Goal: Obtain resource: Obtain resource

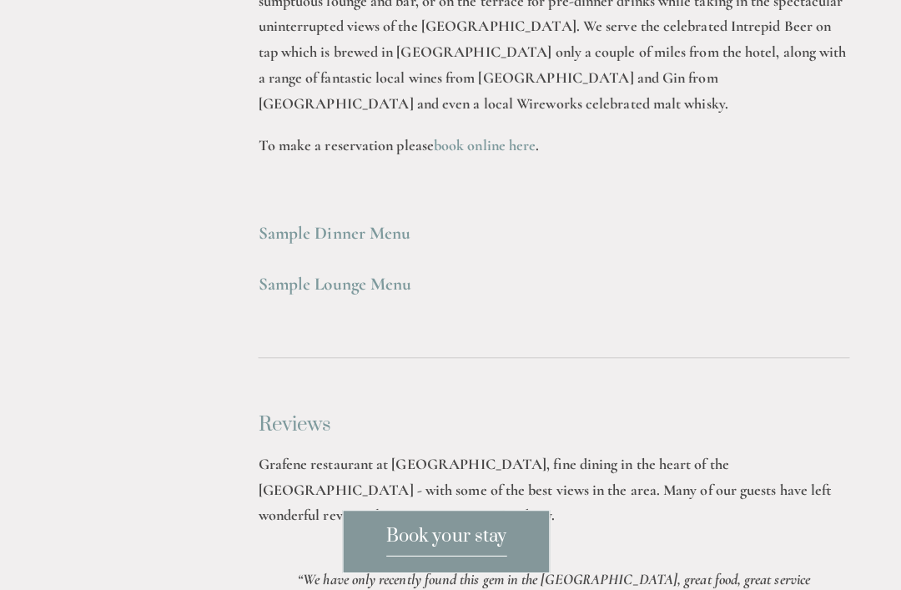
scroll to position [4644, 9]
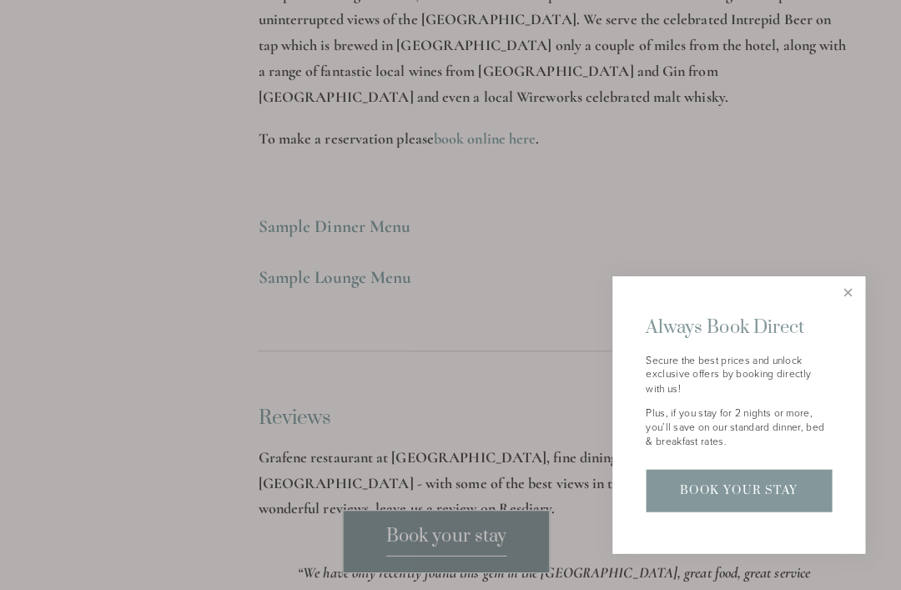
click at [843, 295] on link "Close" at bounding box center [848, 296] width 29 height 29
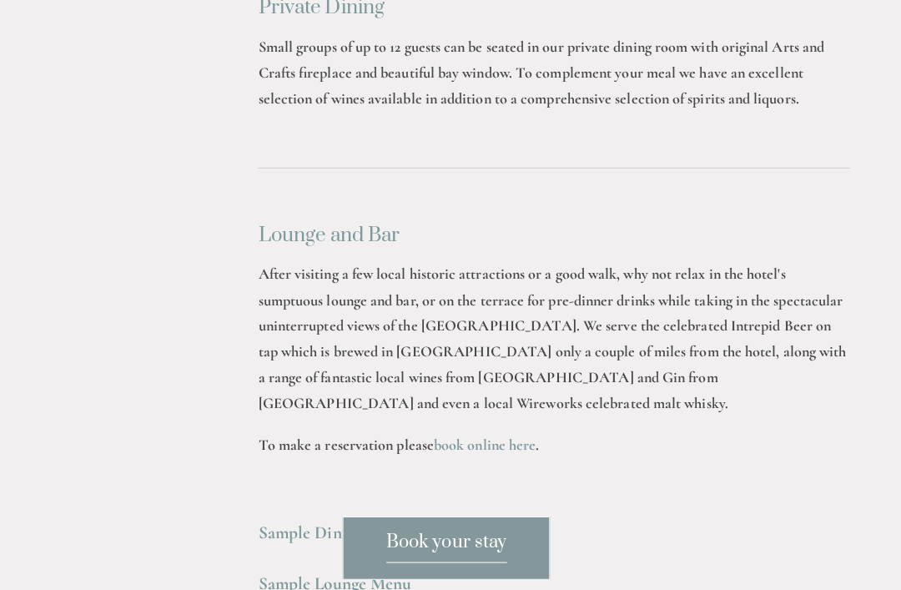
scroll to position [4348, 0]
click at [377, 516] on strong "Sample Dinner Menu" at bounding box center [340, 526] width 151 height 21
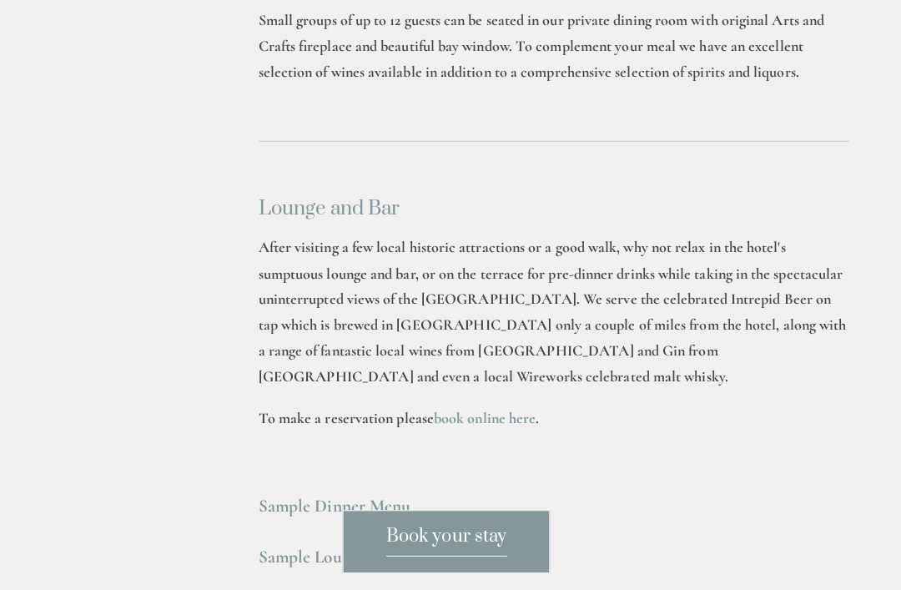
click at [334, 496] on strong "Sample Dinner Menu" at bounding box center [340, 506] width 151 height 21
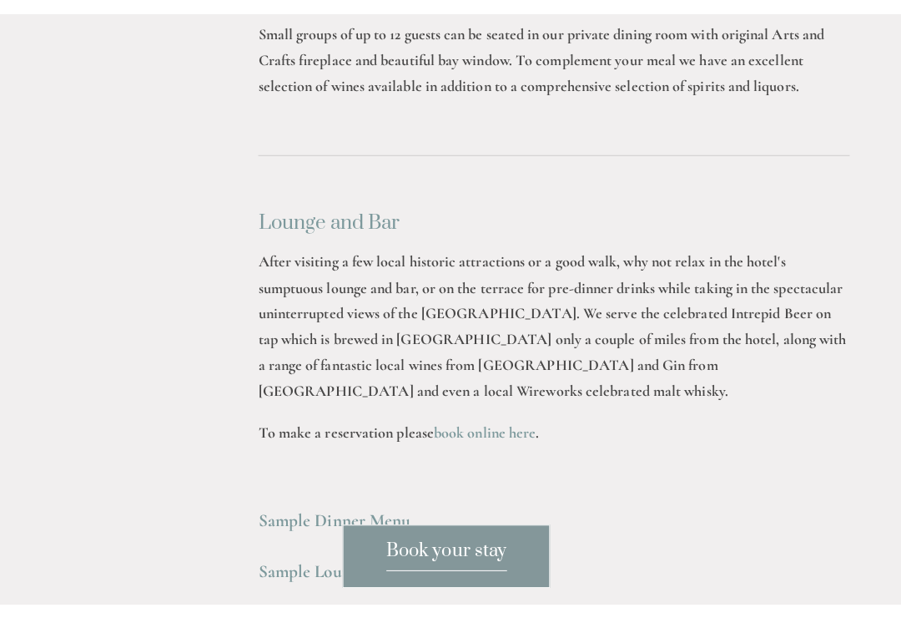
scroll to position [4375, 0]
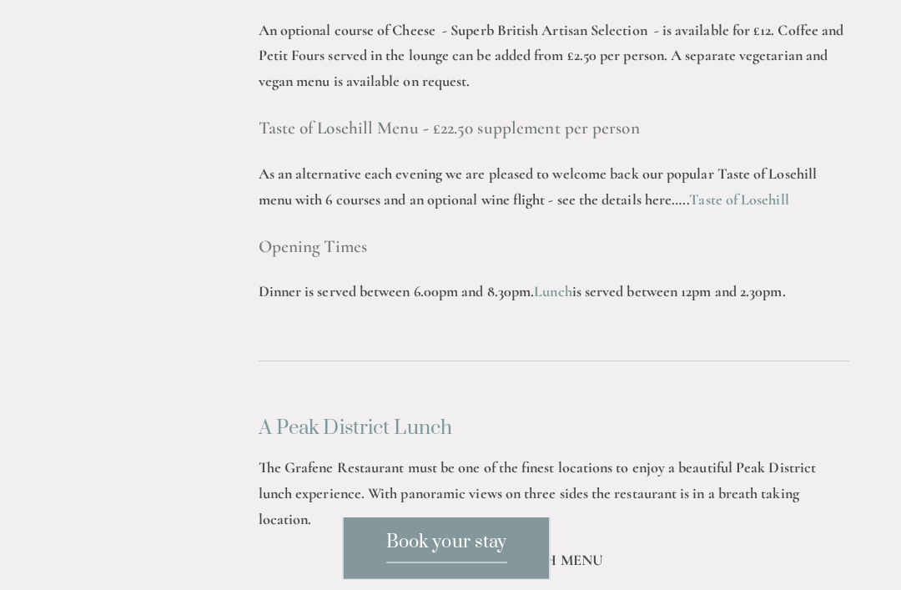
scroll to position [2470, 0]
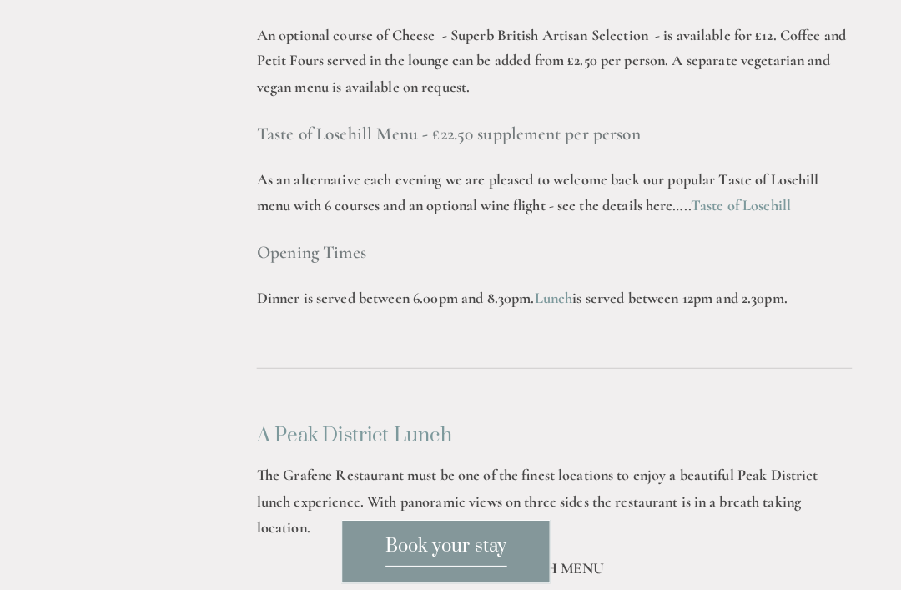
click at [703, 197] on link "Taste of Losehill" at bounding box center [740, 202] width 98 height 18
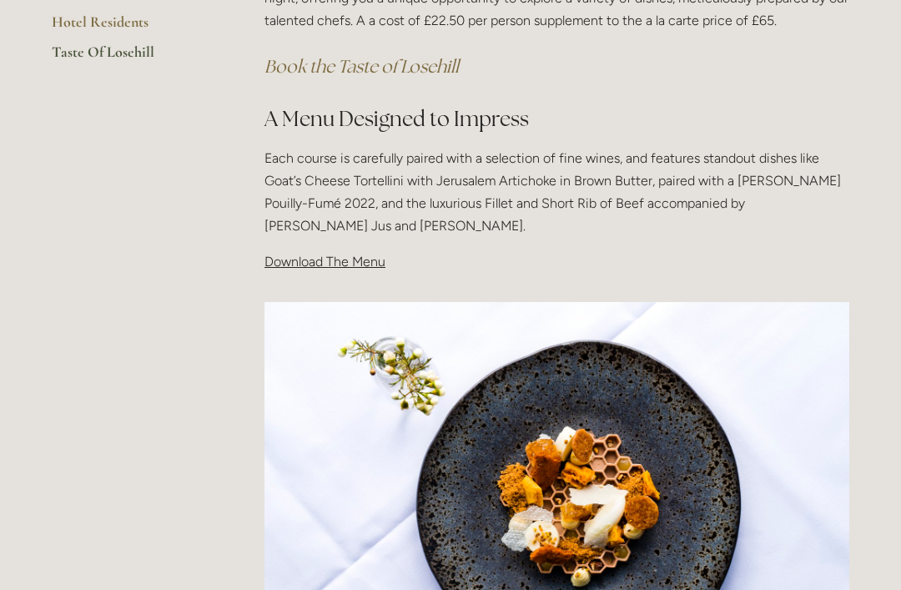
scroll to position [467, 0]
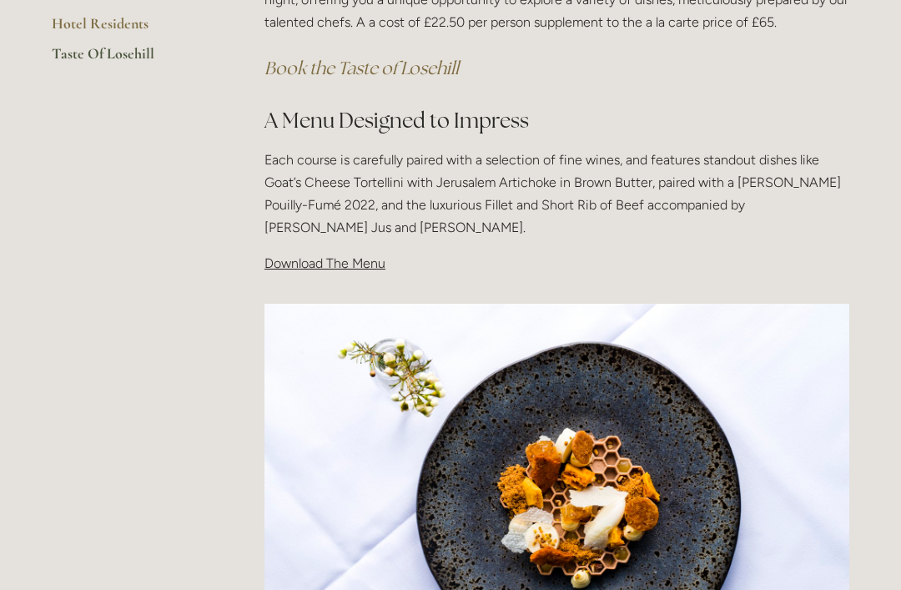
click at [347, 263] on span "Download The Menu" at bounding box center [325, 263] width 121 height 16
click at [346, 267] on span "Download The Menu" at bounding box center [325, 263] width 121 height 16
click at [357, 264] on span "Download The Menu" at bounding box center [325, 263] width 121 height 16
click at [366, 273] on div "Taste Of Losehill Embark on a Culinary Journey with our "Taste of Losehill" Exp…" at bounding box center [556, 76] width 613 height 426
click at [300, 273] on div "Taste Of Losehill Embark on a Culinary Journey with our "Taste of Losehill" Exp…" at bounding box center [556, 76] width 613 height 426
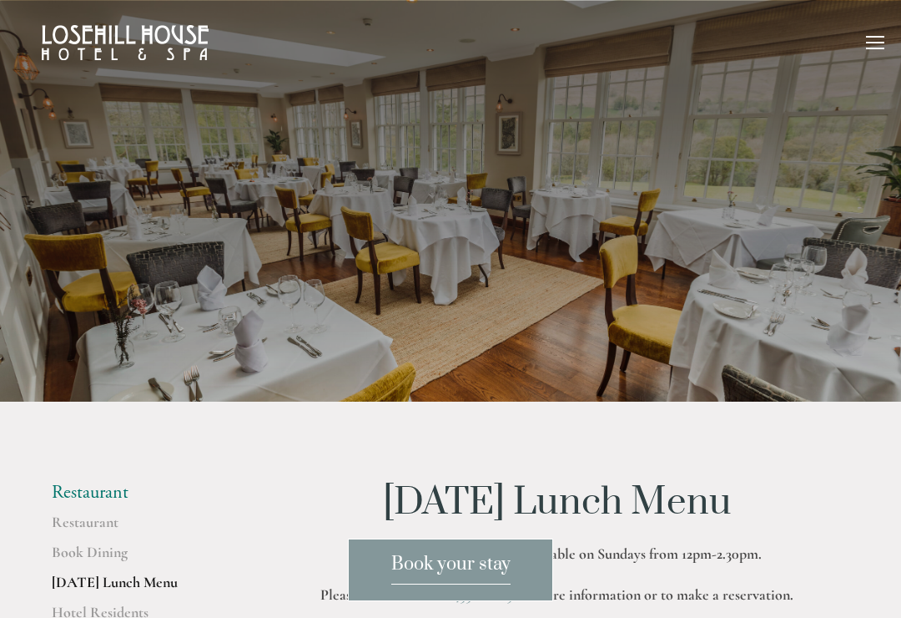
scroll to position [411, 0]
